Goal: Information Seeking & Learning: Learn about a topic

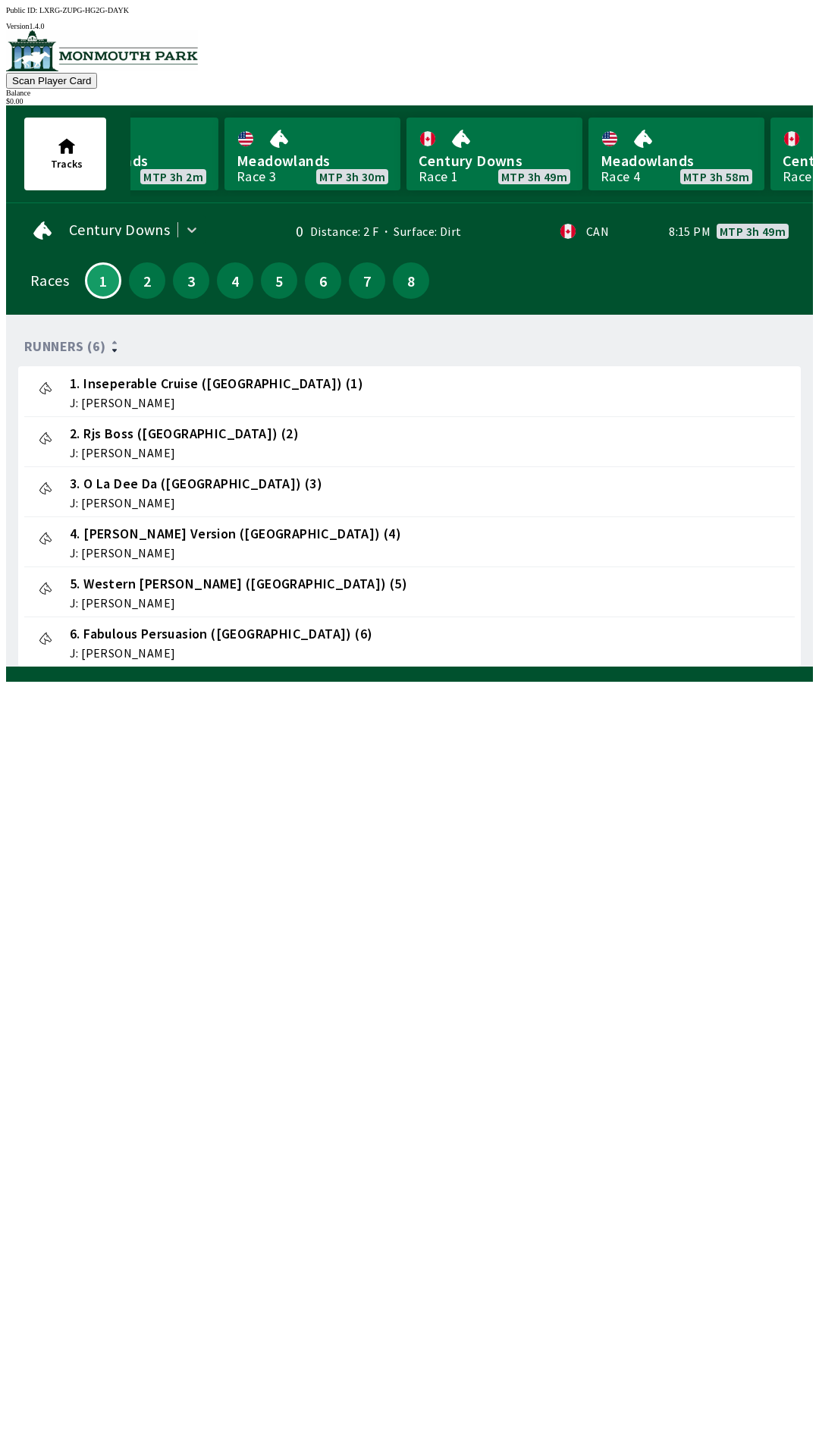
scroll to position [0, 271]
click at [653, 149] on link "Meadowlands Race 4 MTP 3h 58m" at bounding box center [674, 154] width 176 height 73
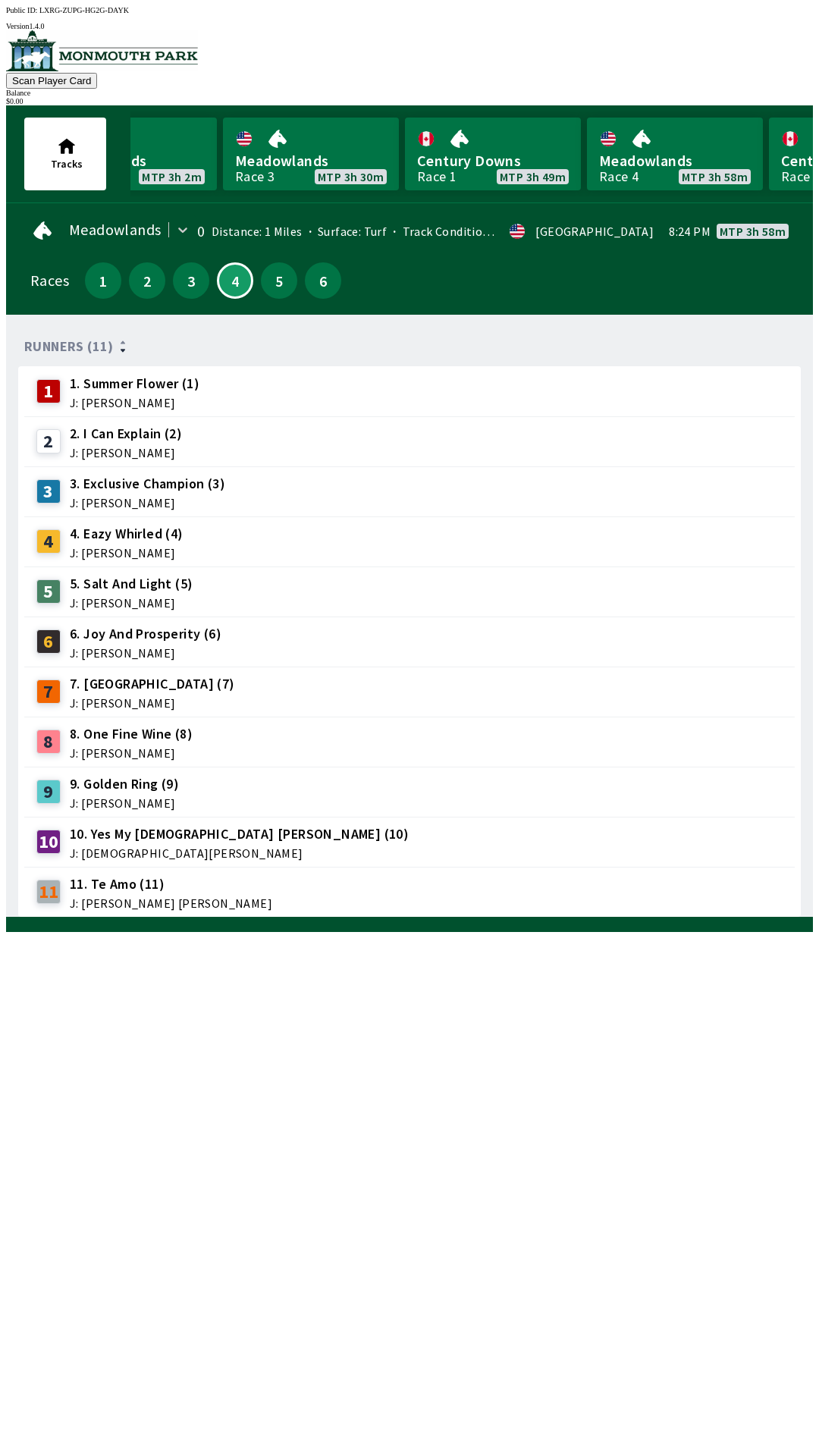
click at [195, 497] on span "J: [PERSON_NAME]" at bounding box center [147, 503] width 155 height 12
click at [163, 486] on div "3. Exclusive Champion (3) J: [PERSON_NAME]" at bounding box center [147, 491] width 155 height 35
click at [177, 497] on span "J: [PERSON_NAME]" at bounding box center [147, 503] width 155 height 12
click at [190, 497] on span "J: [PERSON_NAME]" at bounding box center [147, 503] width 155 height 12
click at [297, 163] on link "Meadowlands Race 3 MTP 3h 30m" at bounding box center [310, 154] width 176 height 73
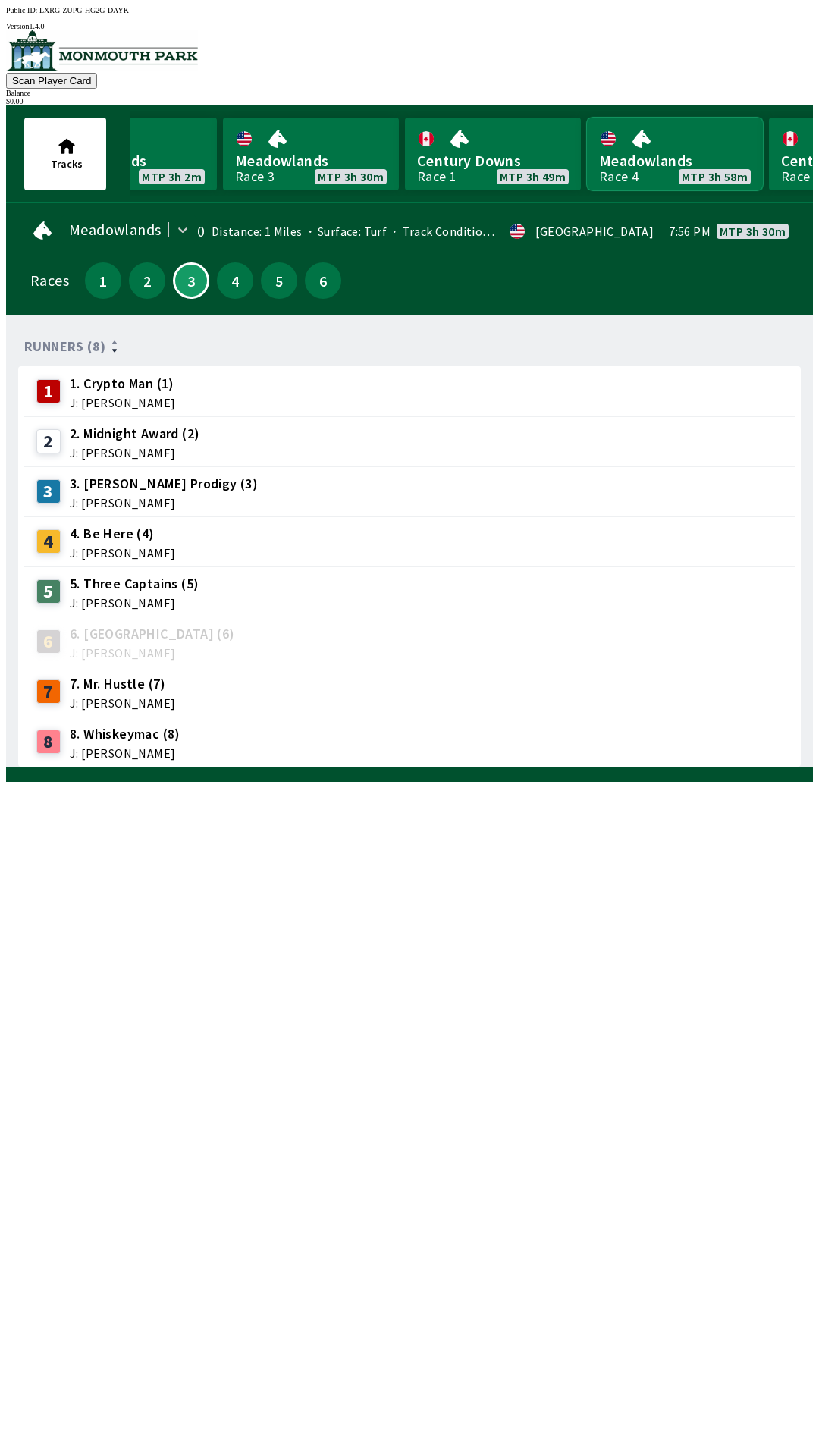
click at [641, 153] on link "Meadowlands Race 4 MTP 3h 58m" at bounding box center [674, 154] width 176 height 73
